Goal: Information Seeking & Learning: Learn about a topic

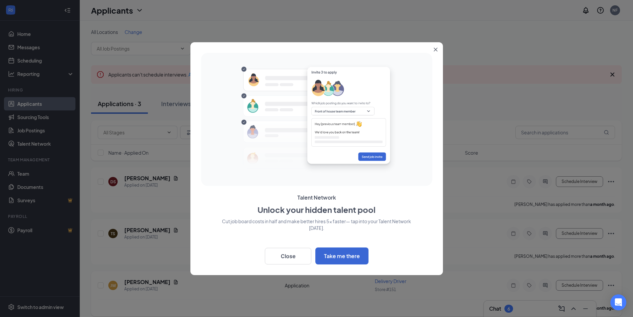
drag, startPoint x: 439, startPoint y: 49, endPoint x: 194, endPoint y: 276, distance: 334.6
click at [439, 49] on button "Close" at bounding box center [437, 48] width 12 height 12
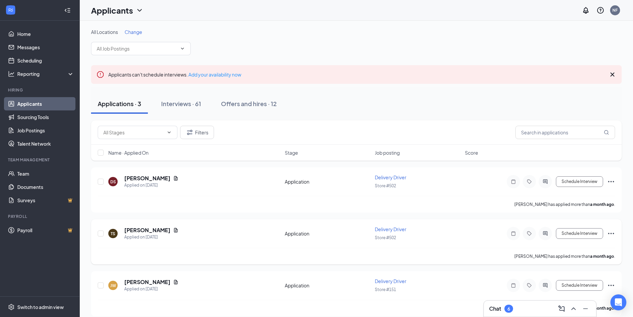
scroll to position [7, 0]
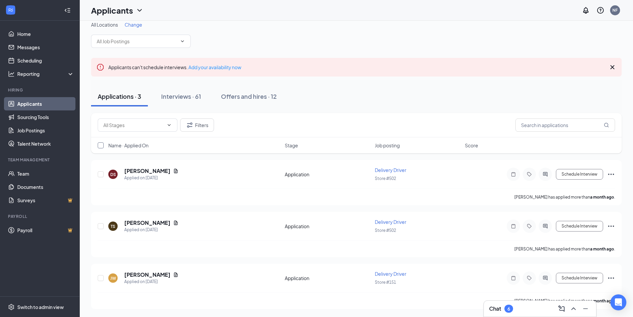
click at [99, 146] on input "checkbox" at bounding box center [101, 145] width 6 height 6
checkbox input "true"
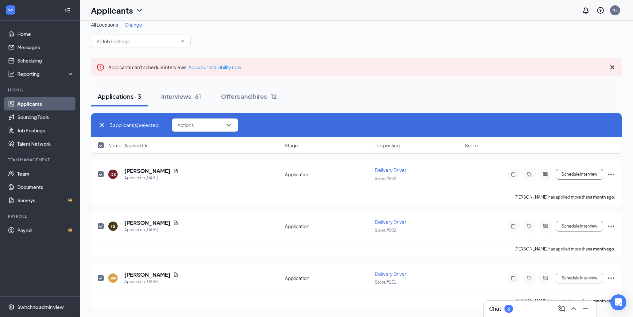
click at [104, 123] on icon "Cross" at bounding box center [102, 125] width 8 height 8
checkbox input "false"
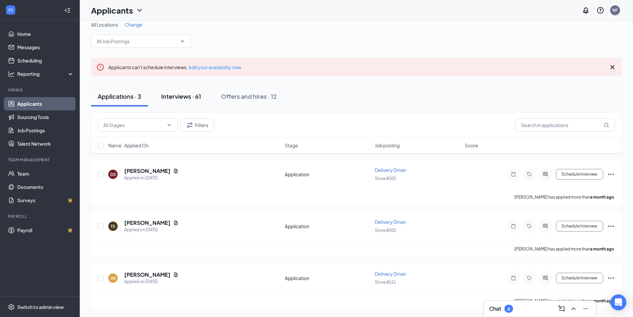
click at [194, 93] on div "Interviews · 61" at bounding box center [181, 96] width 40 height 8
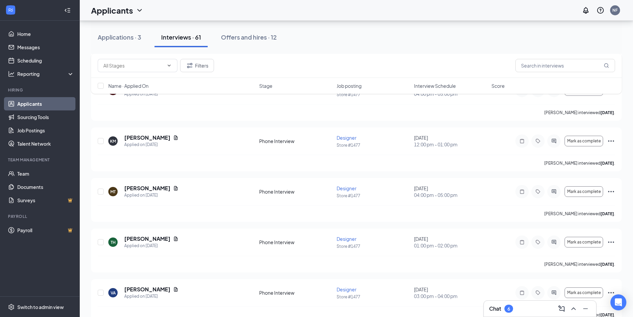
scroll to position [1285, 0]
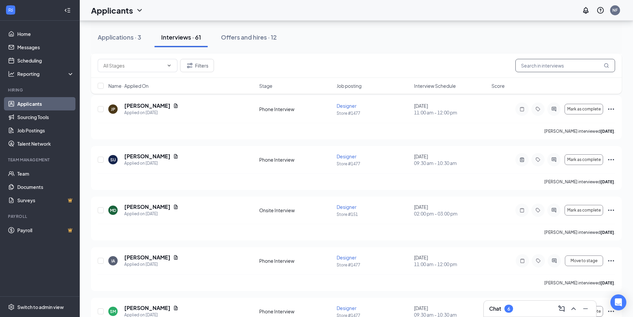
click at [539, 65] on input "text" at bounding box center [566, 65] width 100 height 13
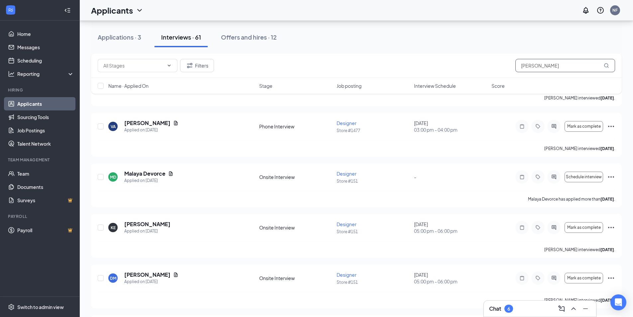
type input "[PERSON_NAME]"
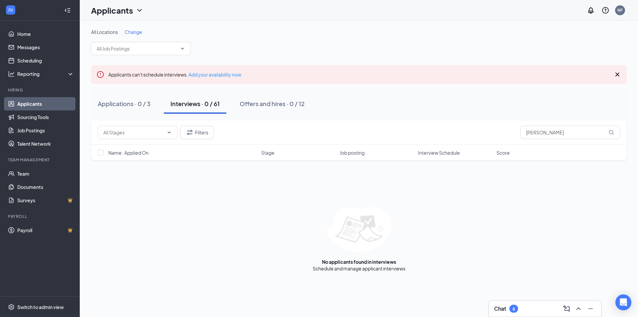
click at [452, 154] on span "Interview Schedule" at bounding box center [439, 152] width 42 height 7
click at [548, 132] on input "[PERSON_NAME]" at bounding box center [571, 132] width 100 height 13
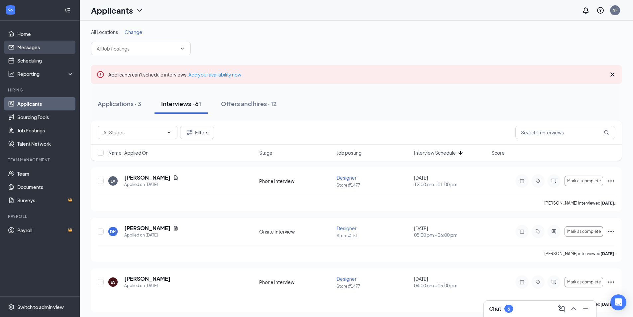
click at [31, 50] on link "Messages" at bounding box center [45, 47] width 57 height 13
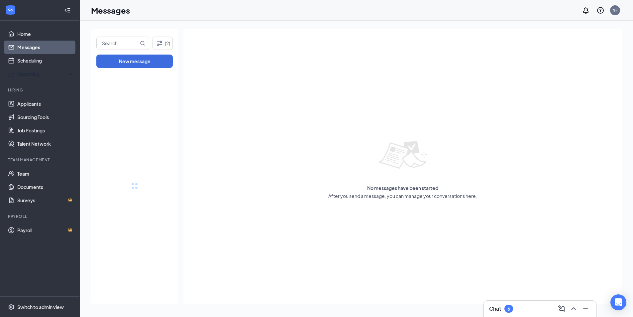
click at [120, 44] on input "text" at bounding box center [118, 43] width 42 height 13
click at [119, 42] on input "text" at bounding box center [118, 43] width 42 height 13
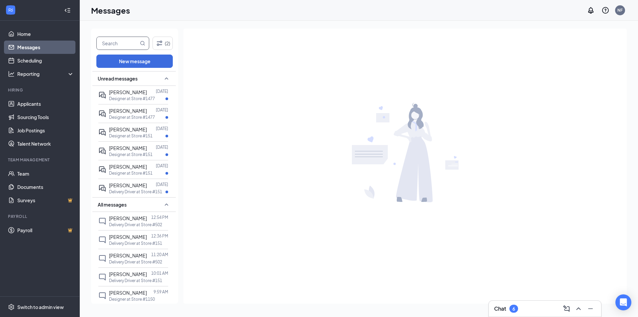
click at [117, 42] on input "text" at bounding box center [118, 43] width 42 height 13
type input "[PERSON_NAME]"
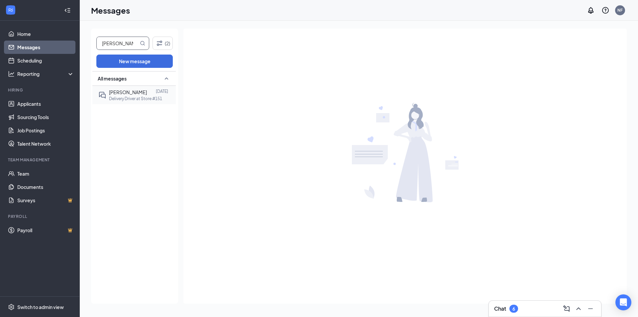
click at [134, 100] on p "Delivery Driver at Store #151" at bounding box center [135, 99] width 53 height 6
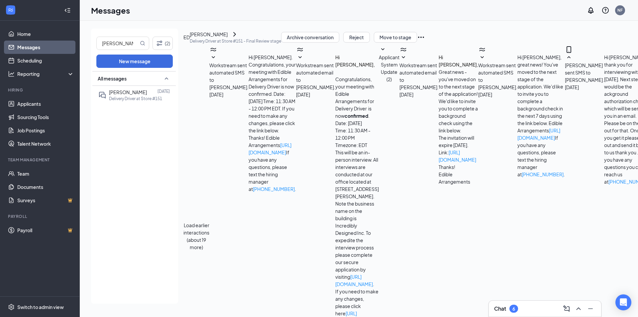
click at [239, 38] on icon "ChevronRight" at bounding box center [235, 34] width 8 height 8
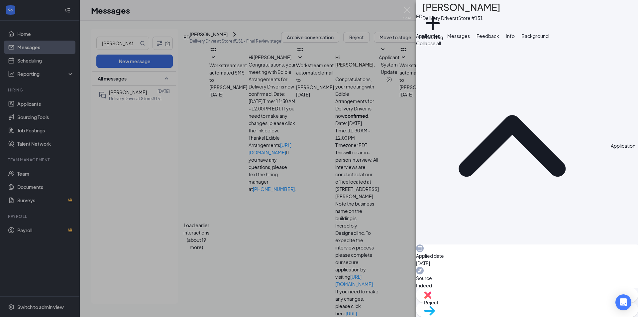
click at [515, 39] on span "Info" at bounding box center [510, 36] width 9 height 6
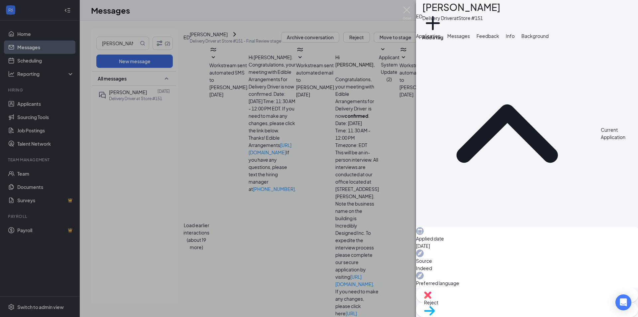
click at [549, 39] on span "Background" at bounding box center [535, 36] width 27 height 6
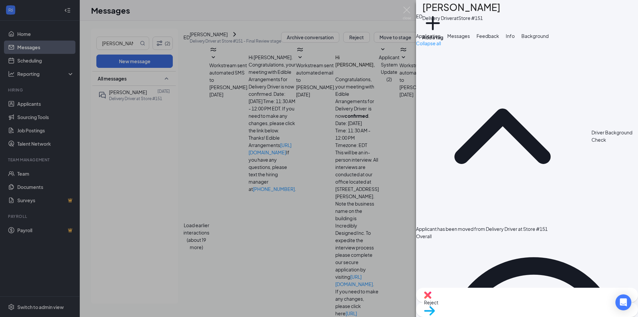
click at [441, 39] on span "Application" at bounding box center [428, 36] width 25 height 6
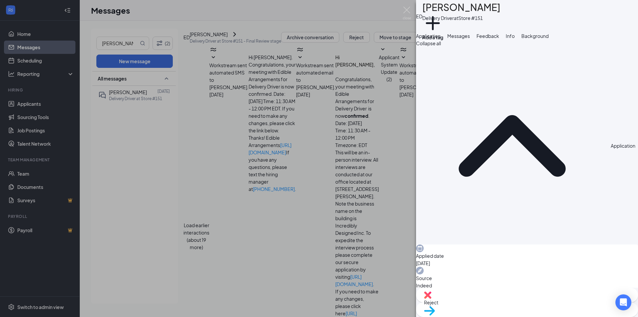
click at [470, 39] on span "Messages" at bounding box center [459, 36] width 23 height 6
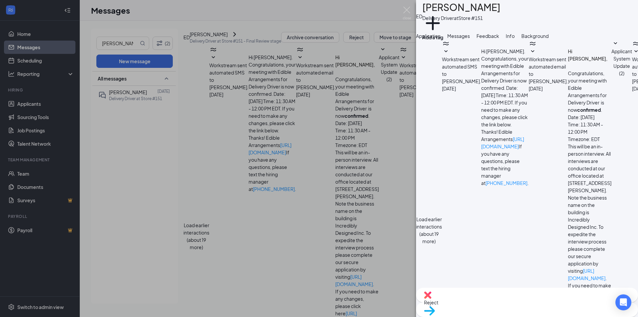
scroll to position [70, 0]
click at [478, 9] on h1 "[PERSON_NAME]" at bounding box center [462, 7] width 78 height 15
click at [549, 39] on span "Background" at bounding box center [535, 36] width 27 height 6
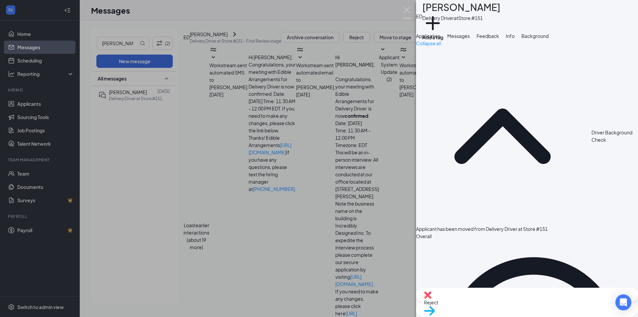
click at [515, 40] on div "Info" at bounding box center [510, 35] width 9 height 7
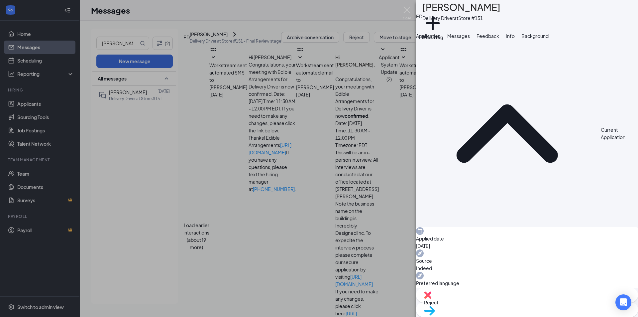
click at [441, 39] on span "Application" at bounding box center [428, 36] width 25 height 6
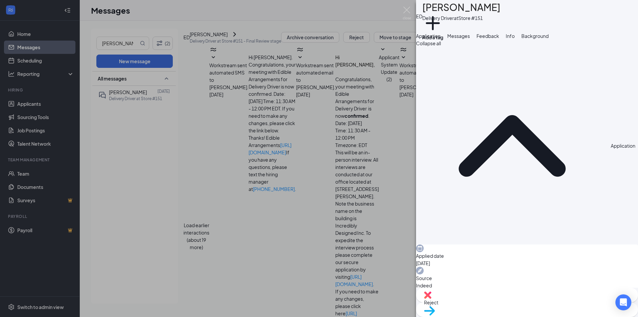
click at [628, 47] on span "Collapse all" at bounding box center [527, 43] width 222 height 7
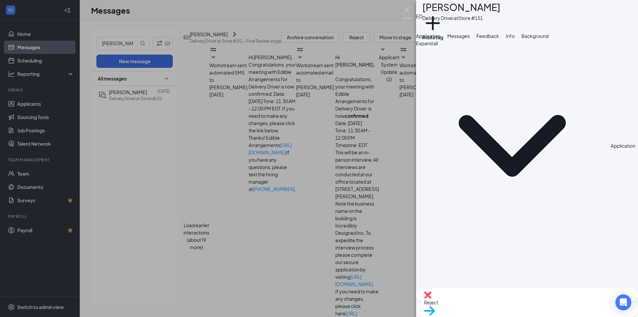
click at [628, 47] on span "Expand all" at bounding box center [527, 43] width 222 height 7
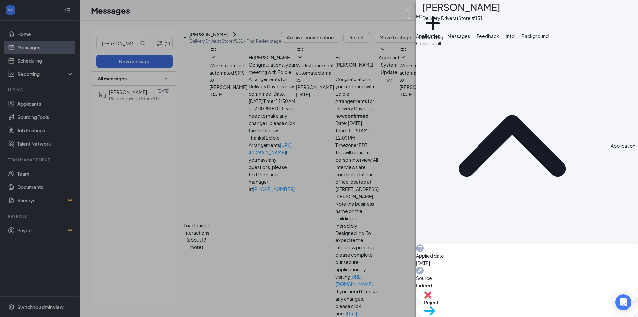
click at [515, 40] on button "Info" at bounding box center [510, 35] width 9 height 7
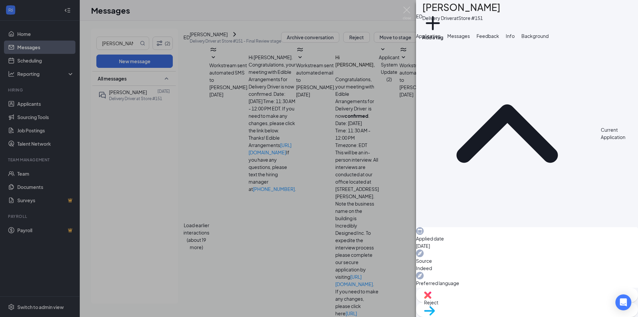
click at [441, 40] on button "Application" at bounding box center [428, 35] width 25 height 7
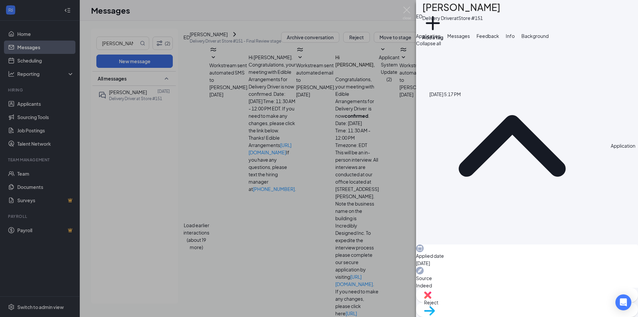
click at [450, 259] on span "[DATE]" at bounding box center [527, 262] width 222 height 7
click at [435, 100] on div "[DATE] 5:17 PM" at bounding box center [446, 95] width 32 height 10
click at [470, 39] on span "Messages" at bounding box center [459, 36] width 23 height 6
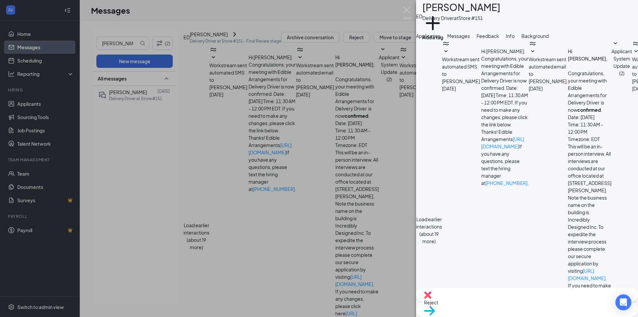
click at [442, 215] on button "Load earlier interactions (about 19 more)" at bounding box center [429, 229] width 26 height 29
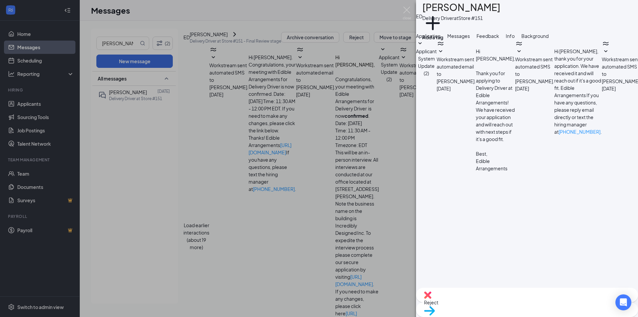
click at [423, 14] on div "ED" at bounding box center [419, 16] width 6 height 7
click at [441, 39] on span "Application" at bounding box center [428, 36] width 25 height 6
